Goal: Task Accomplishment & Management: Manage account settings

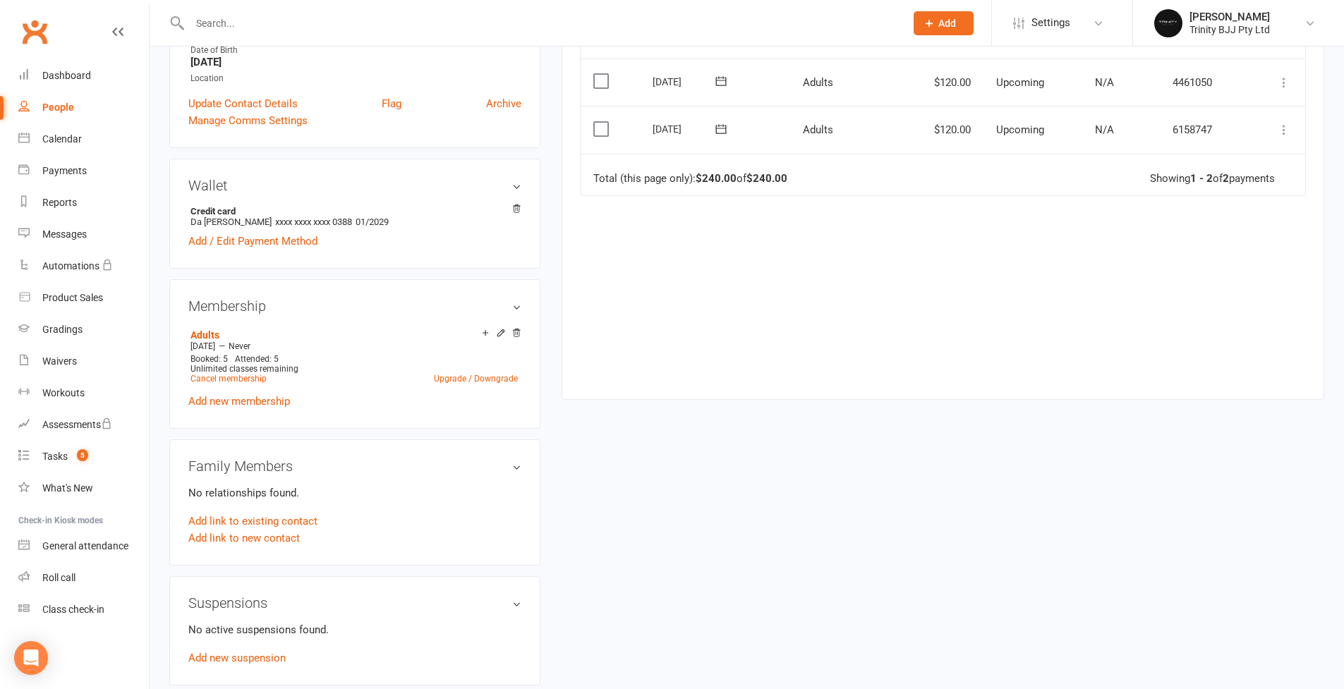
scroll to position [344, 0]
click at [502, 332] on icon at bounding box center [500, 334] width 6 height 6
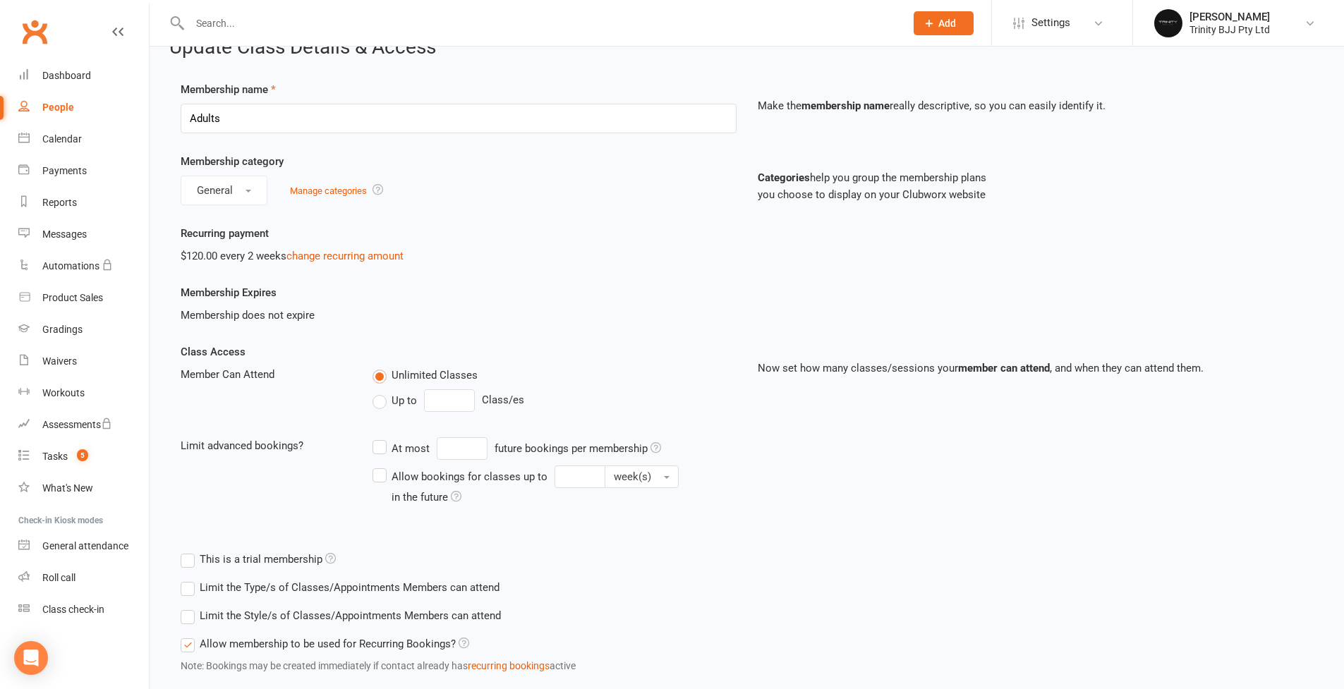
scroll to position [28, 0]
click at [379, 255] on link "change recurring amount" at bounding box center [344, 257] width 117 height 13
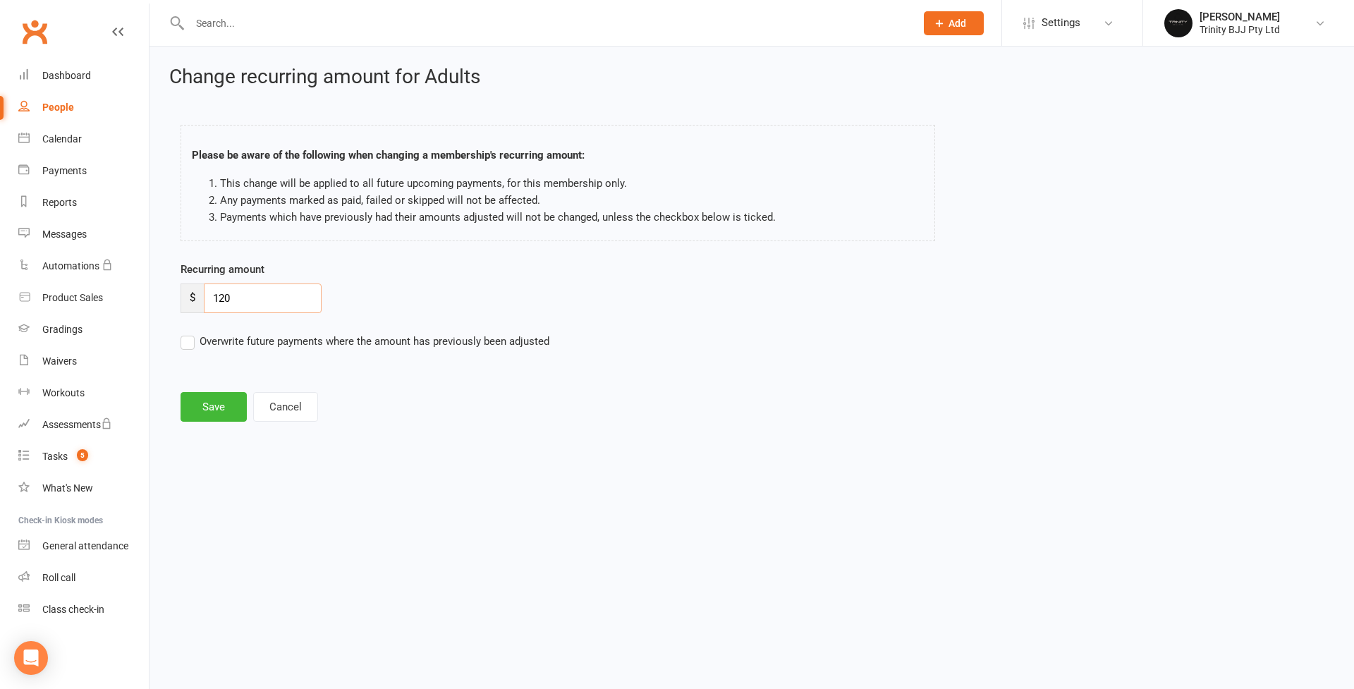
click at [261, 306] on input "120" at bounding box center [263, 299] width 118 height 30
type input "100"
click at [207, 415] on button "Save" at bounding box center [214, 407] width 66 height 30
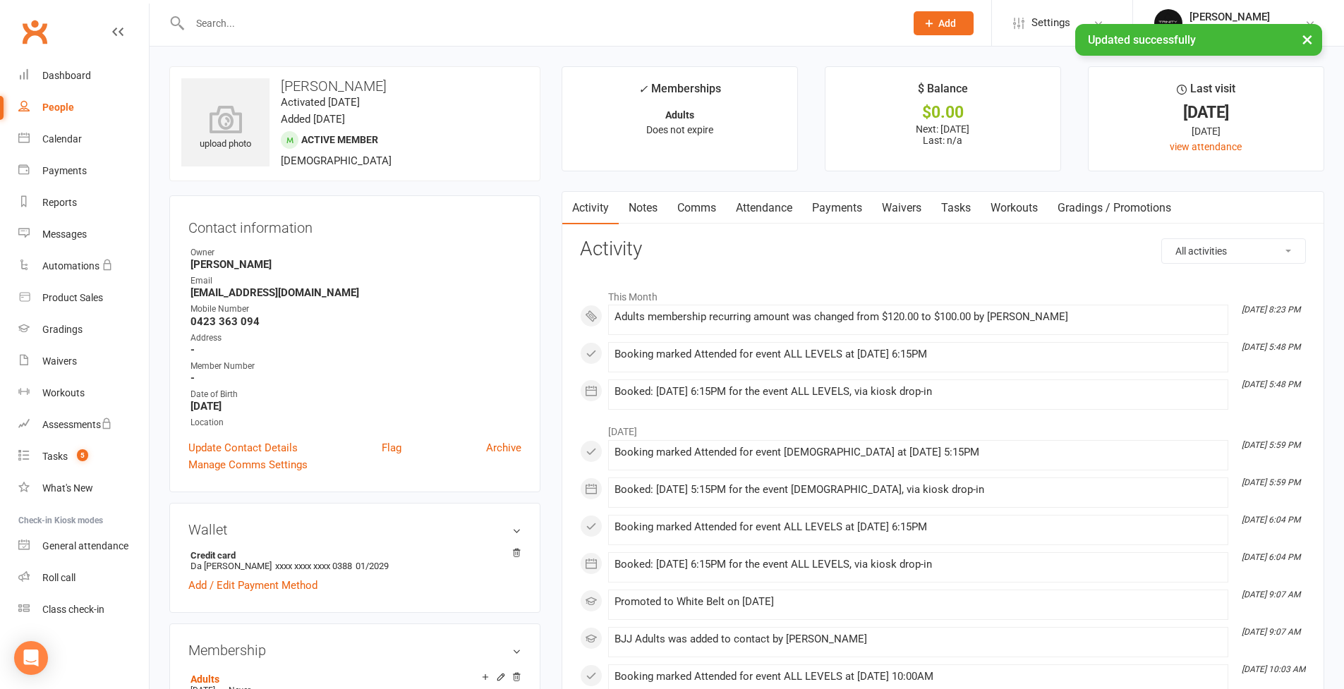
click at [851, 209] on link "Payments" at bounding box center [837, 208] width 70 height 32
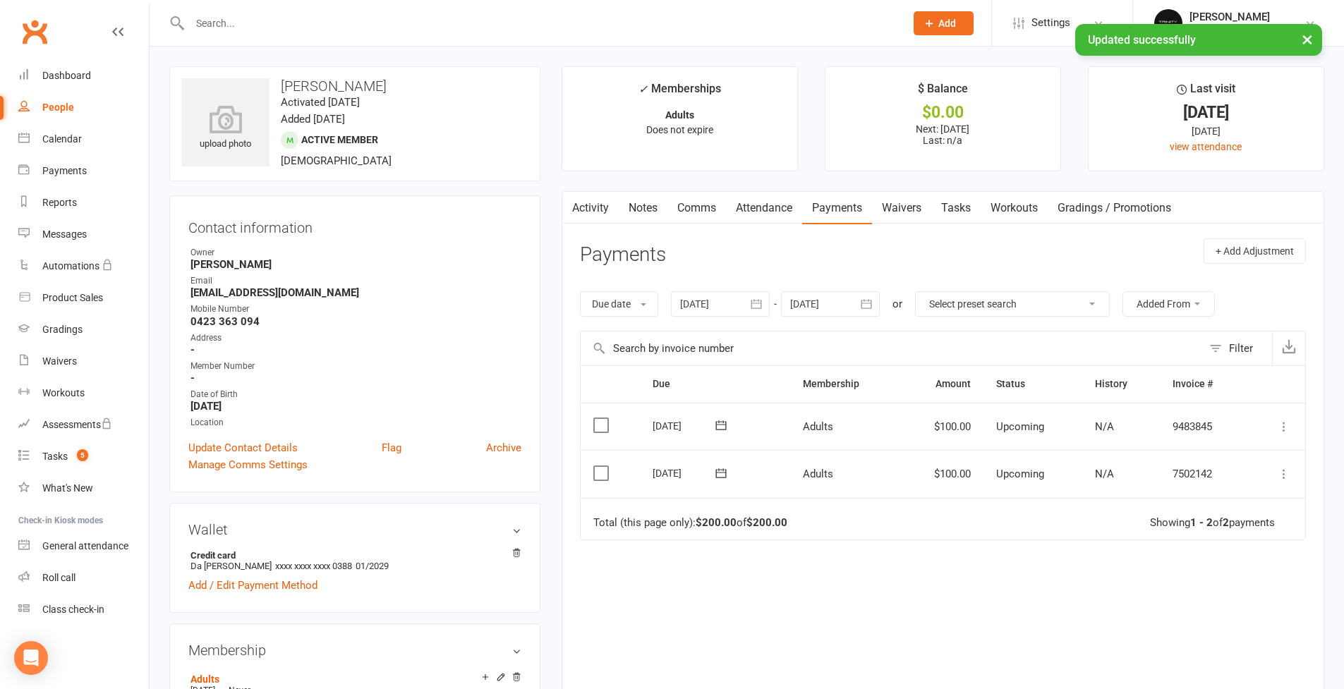
click at [1286, 472] on icon at bounding box center [1284, 474] width 14 height 14
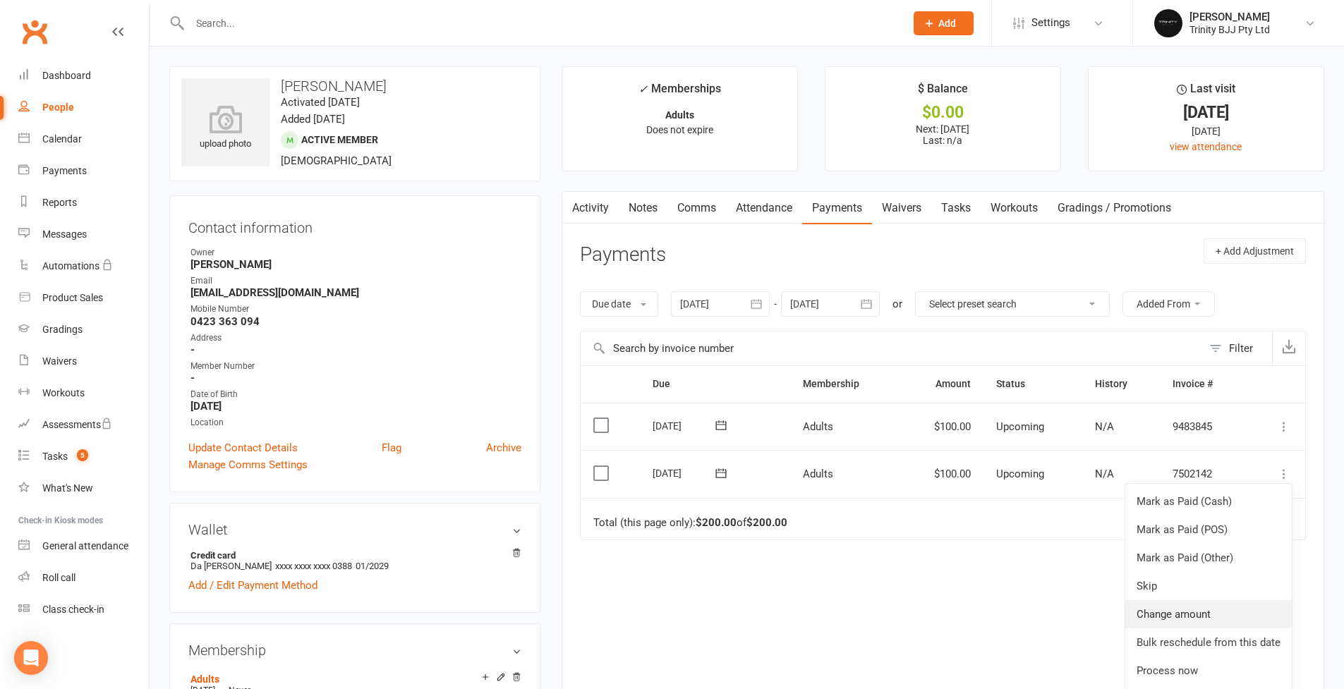
click at [1197, 611] on link "Change amount" at bounding box center [1208, 614] width 166 height 28
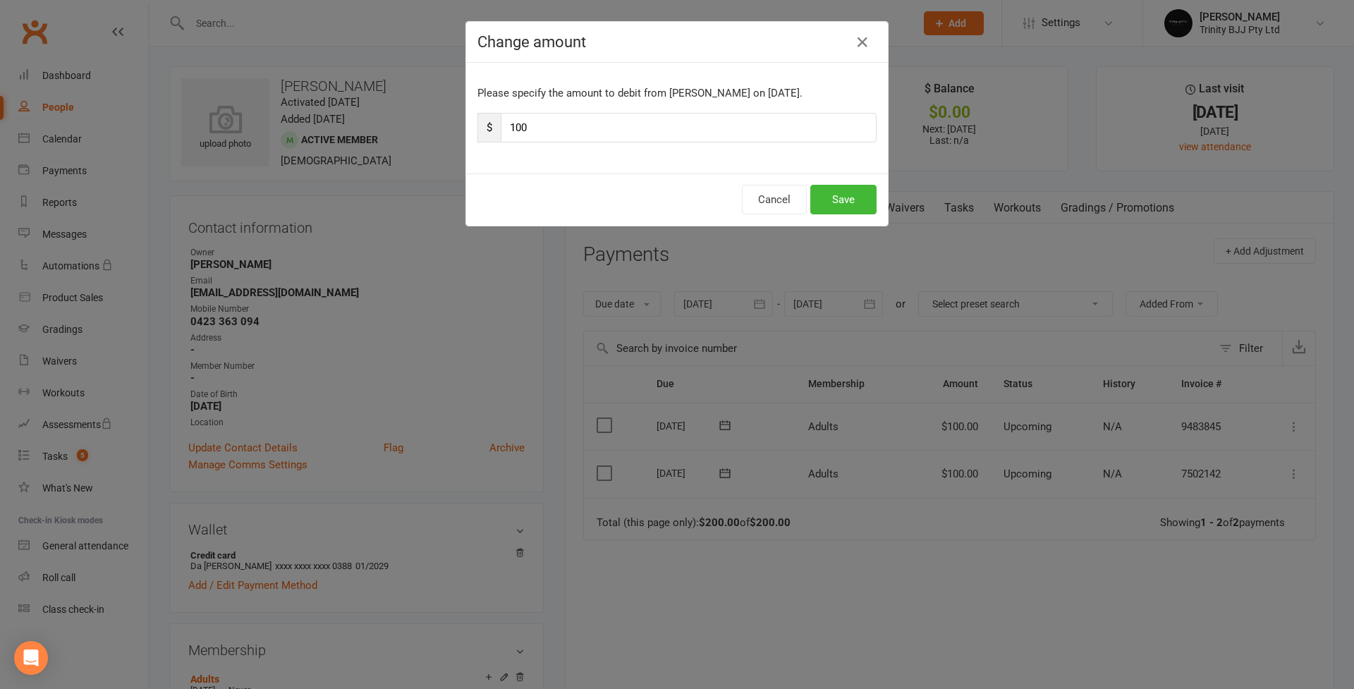
click at [524, 130] on input "100" at bounding box center [689, 128] width 376 height 30
type input "60"
click at [846, 204] on button "Save" at bounding box center [843, 200] width 66 height 30
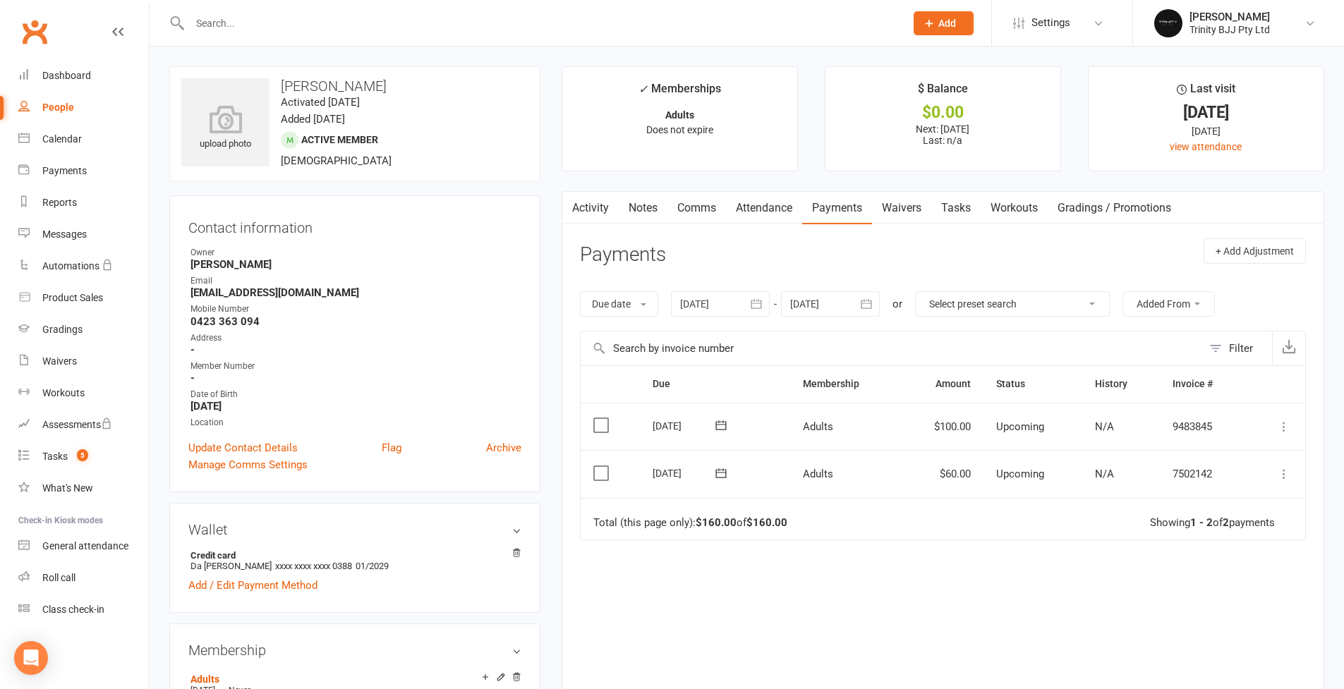
click at [721, 0] on div at bounding box center [532, 23] width 726 height 46
